Goal: Check status: Check status

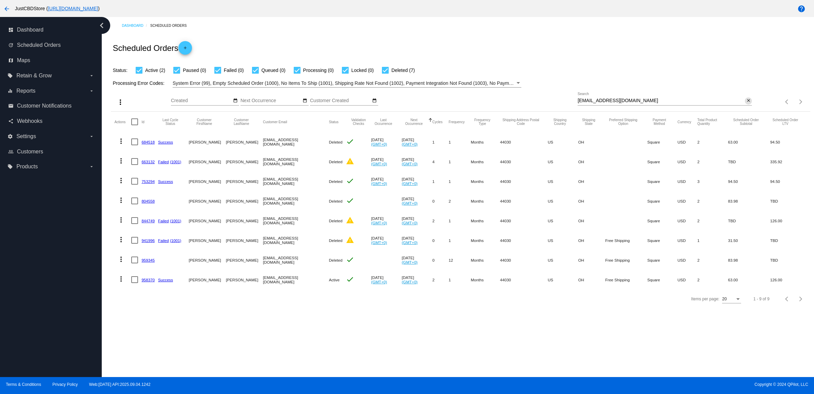
click at [746, 103] on mat-icon "close" at bounding box center [748, 100] width 5 height 5
click at [746, 107] on mat-icon "search" at bounding box center [747, 102] width 8 height 11
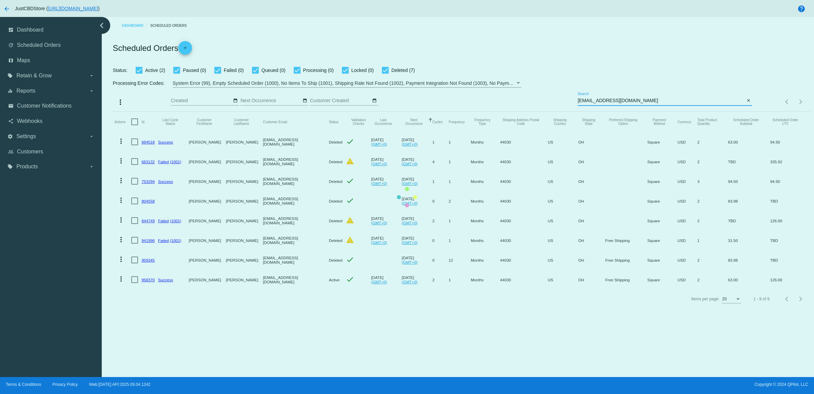
type input "[EMAIL_ADDRESS][DOMAIN_NAME]"
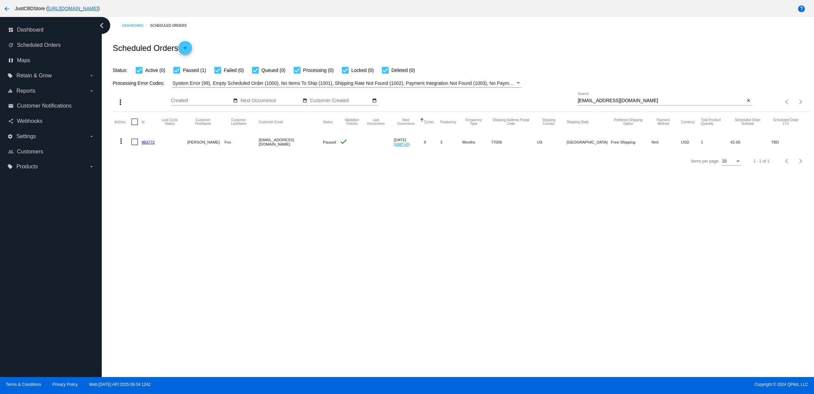
click at [554, 280] on div "Dashboard Scheduled Orders Scheduled Orders add Status: Active (0) Paused (1) F…" at bounding box center [458, 197] width 712 height 360
click at [154, 144] on link "983772" at bounding box center [147, 142] width 13 height 4
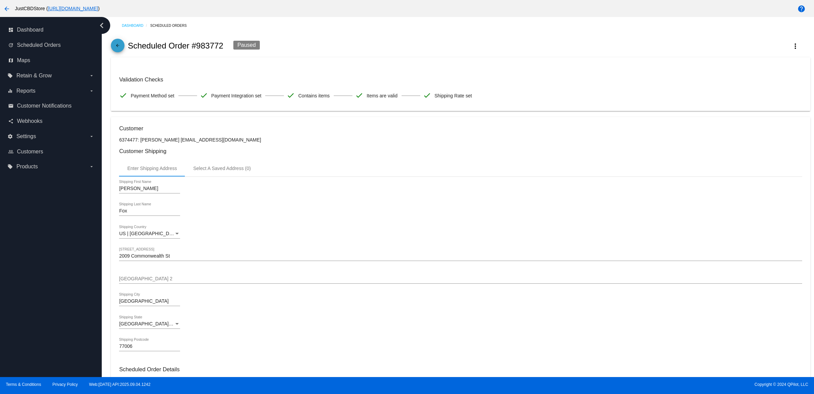
click at [121, 51] on mat-icon "arrow_back" at bounding box center [118, 47] width 8 height 8
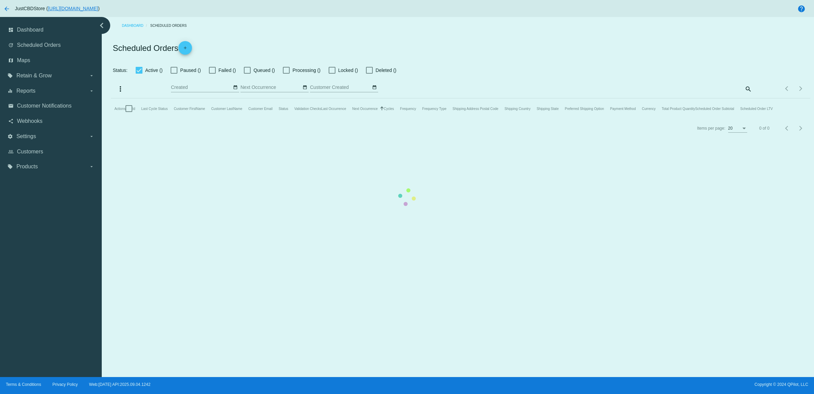
checkbox input "true"
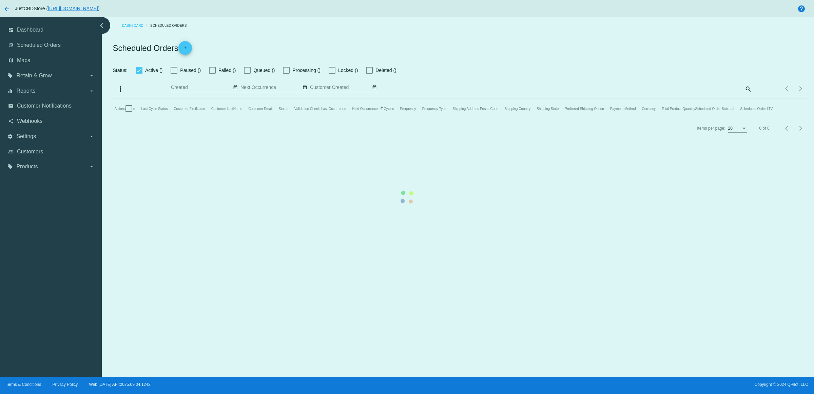
checkbox input "true"
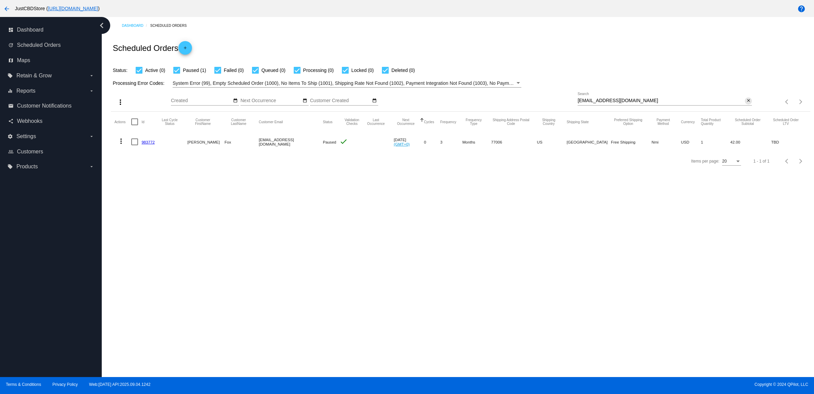
click at [746, 103] on mat-icon "close" at bounding box center [748, 100] width 5 height 5
click at [746, 103] on input "Search" at bounding box center [664, 100] width 174 height 5
paste input "[EMAIL_ADDRESS][DOMAIN_NAME]"
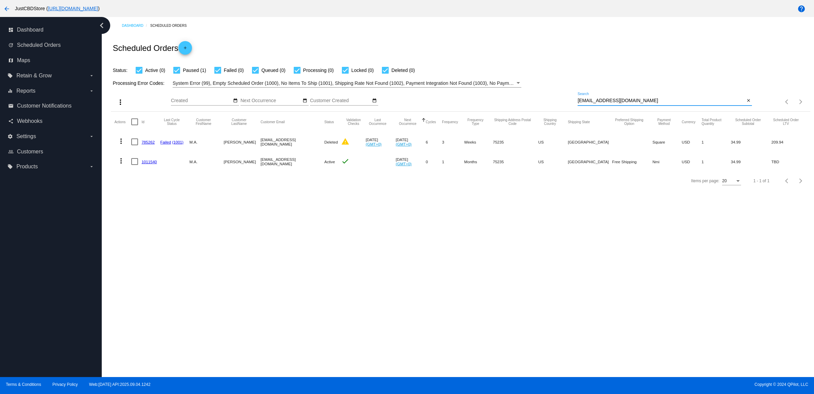
type input "[EMAIL_ADDRESS][DOMAIN_NAME]"
click at [153, 164] on link "1011540" at bounding box center [148, 161] width 15 height 4
